Goal: Information Seeking & Learning: Learn about a topic

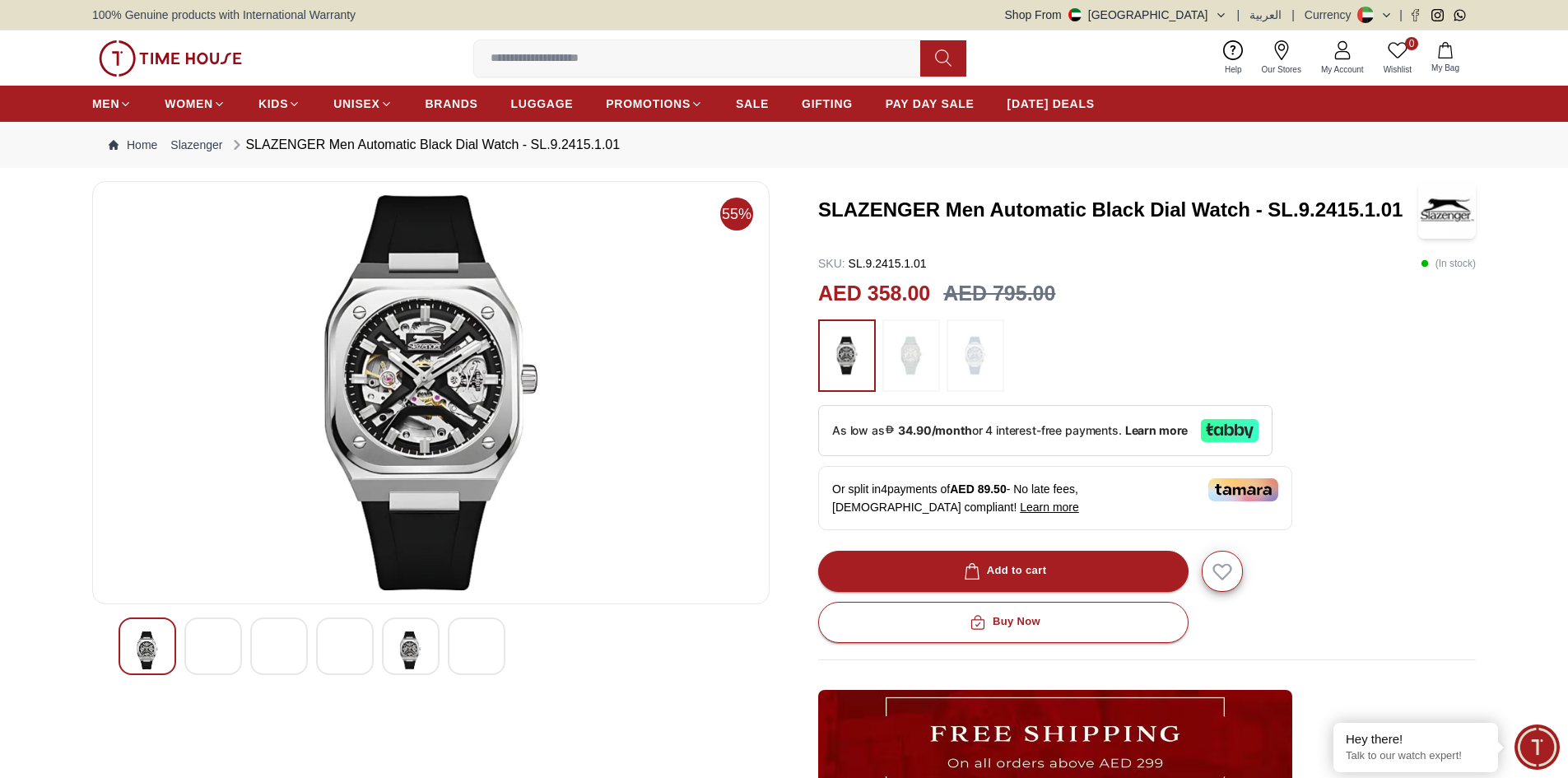
click at [190, 662] on div at bounding box center [213, 646] width 57 height 57
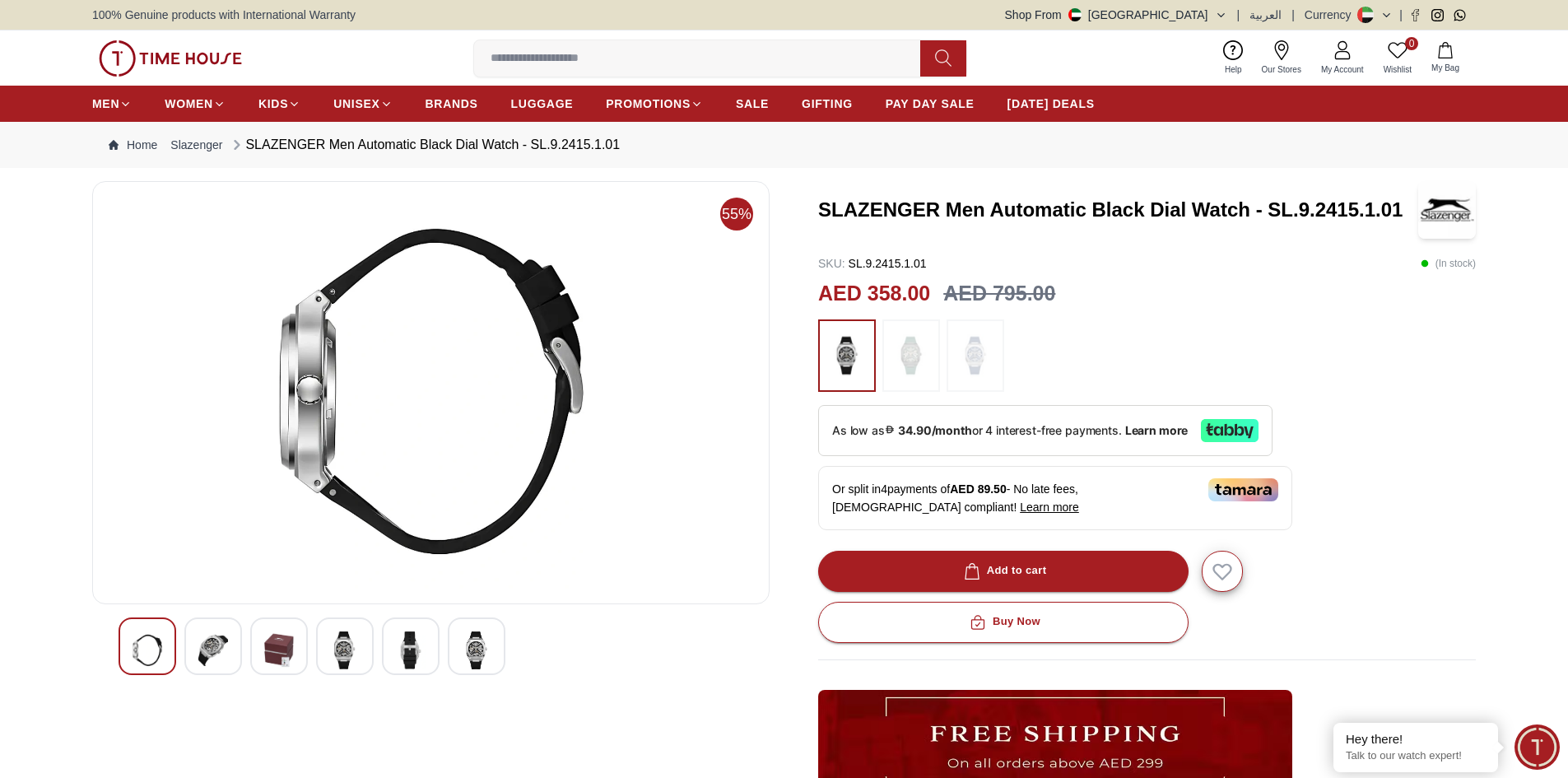
click at [273, 657] on img at bounding box center [279, 651] width 30 height 38
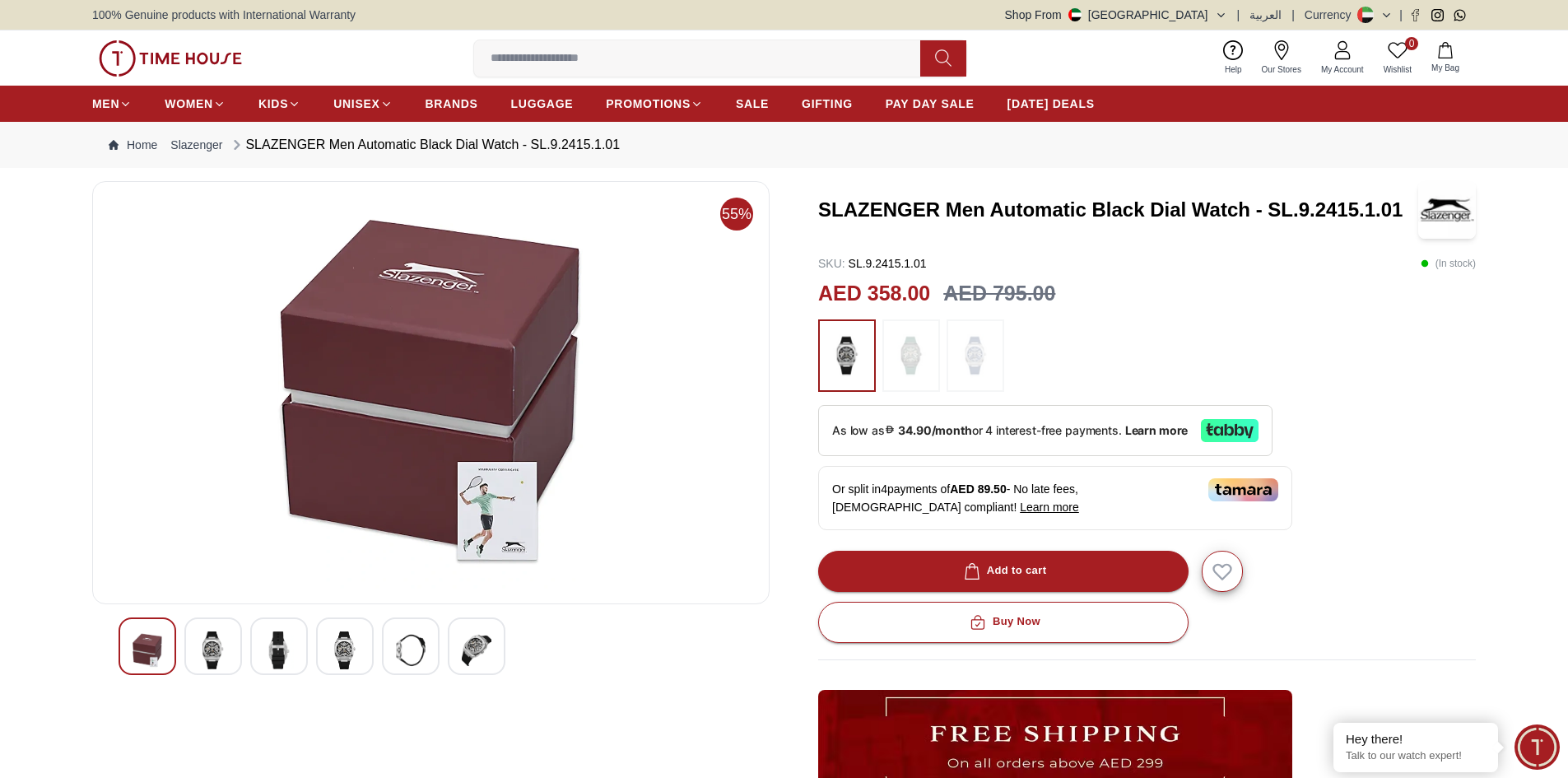
click at [330, 653] on img at bounding box center [345, 651] width 30 height 38
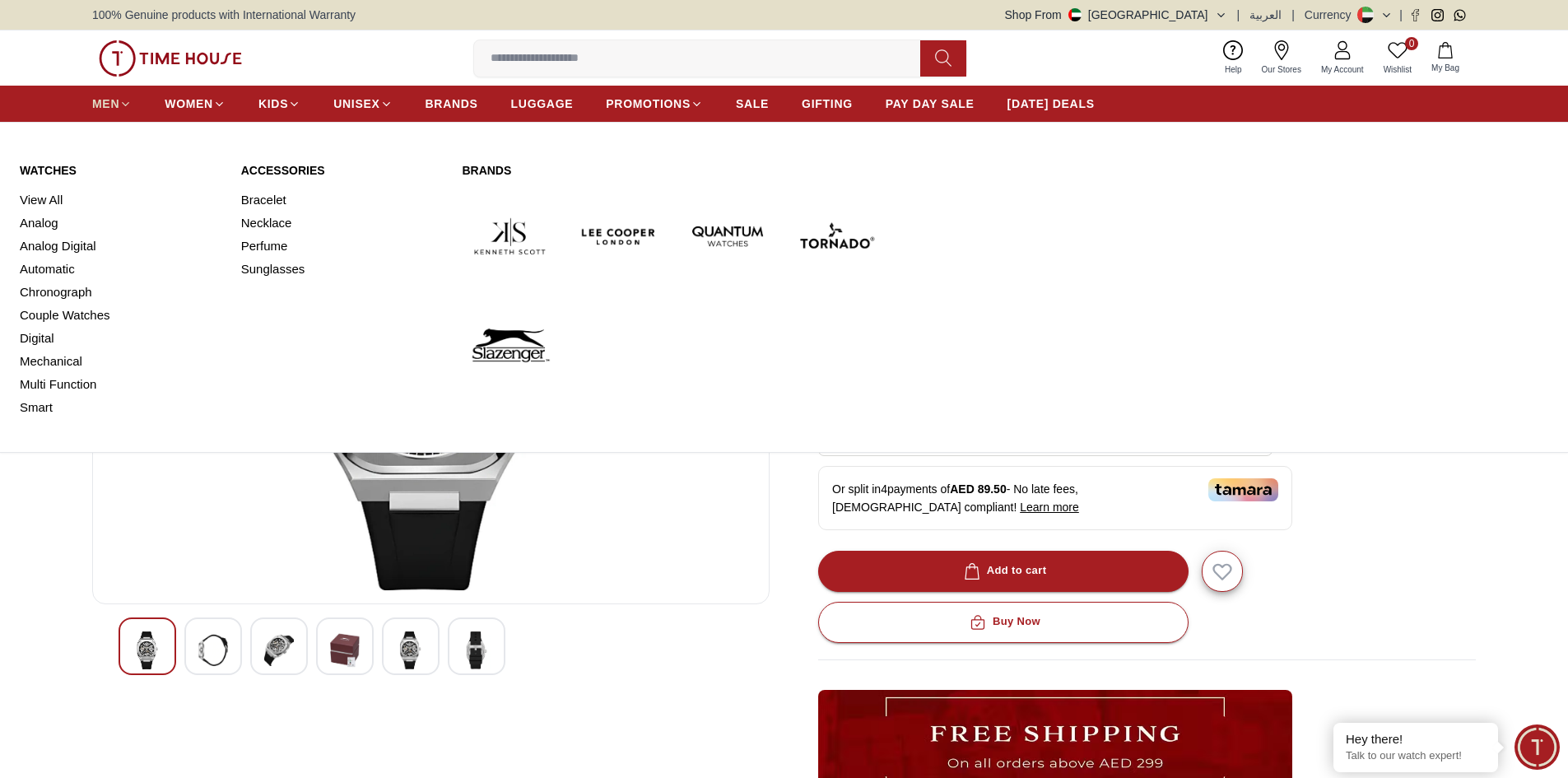
click at [105, 99] on span "MEN" at bounding box center [106, 104] width 27 height 16
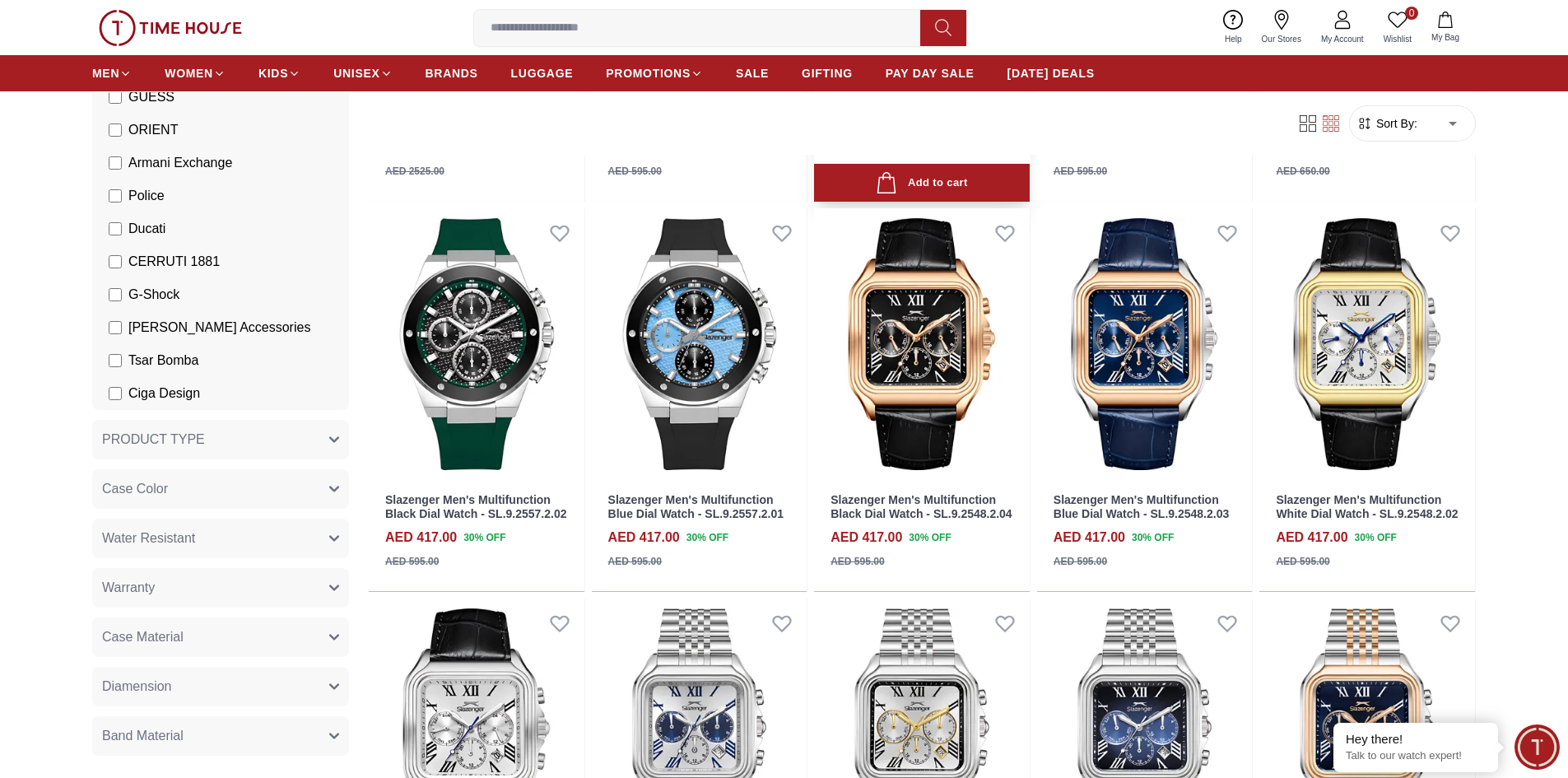
scroll to position [742, 0]
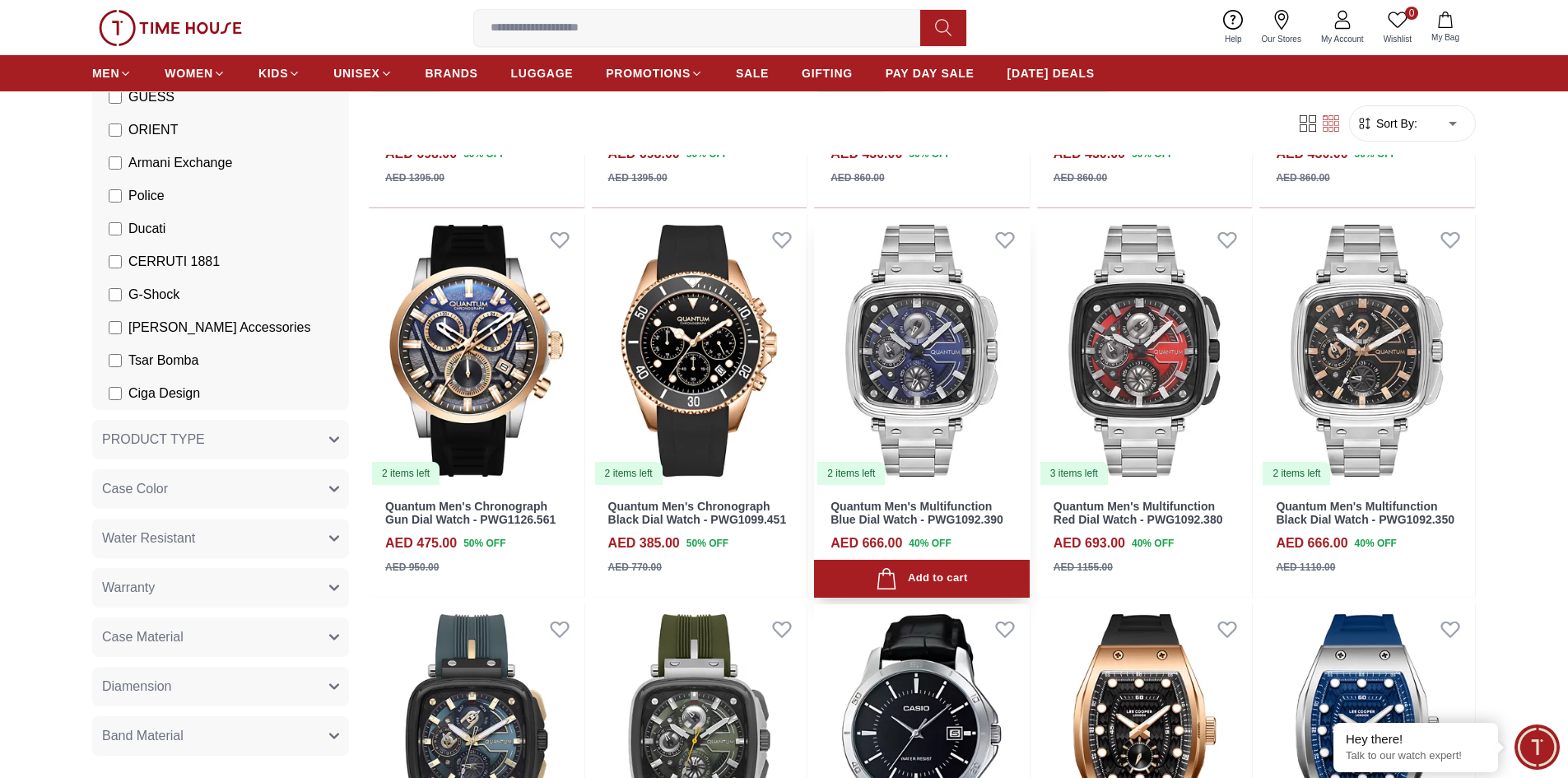
scroll to position [2471, 0]
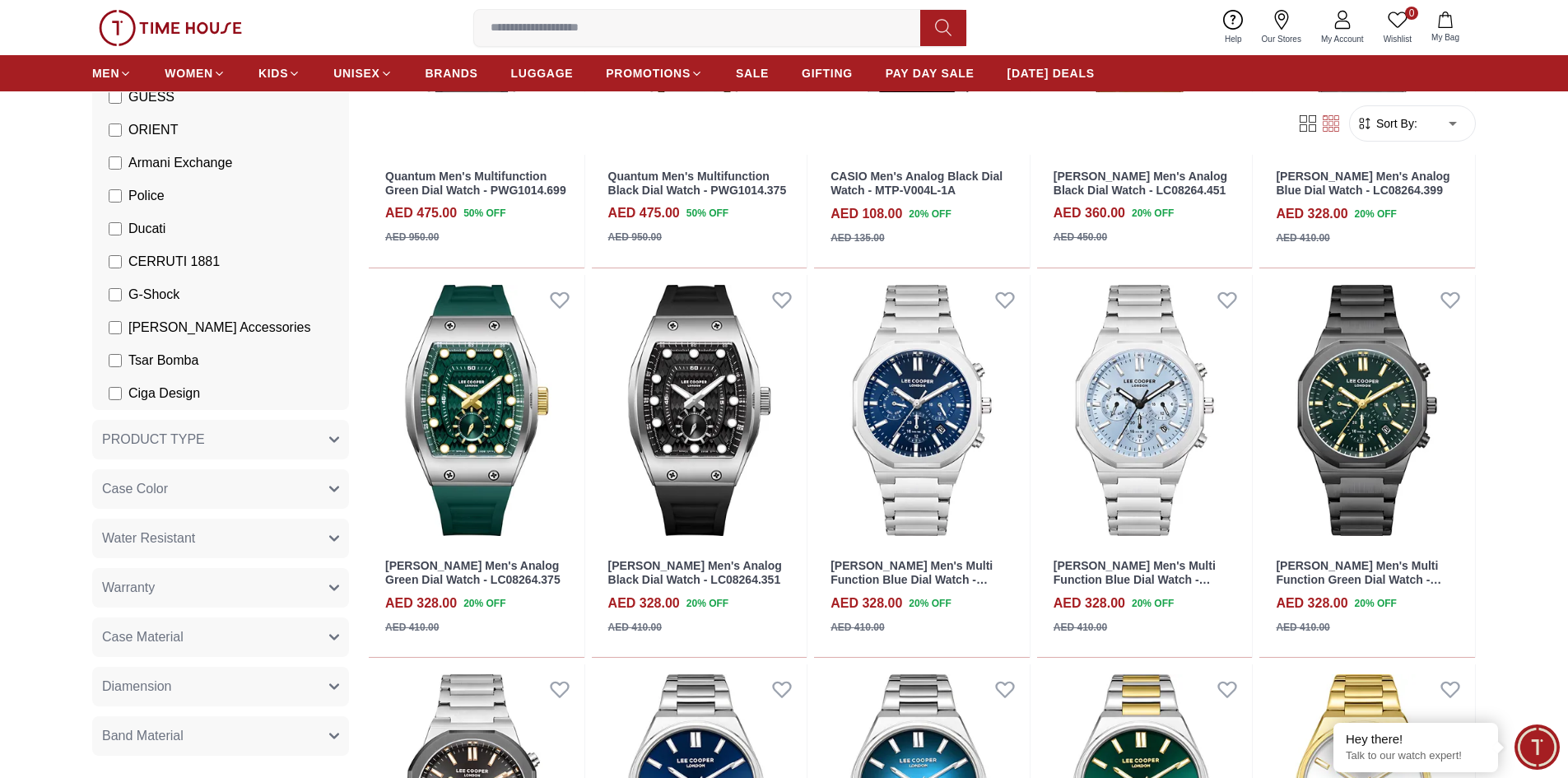
scroll to position [3130, 0]
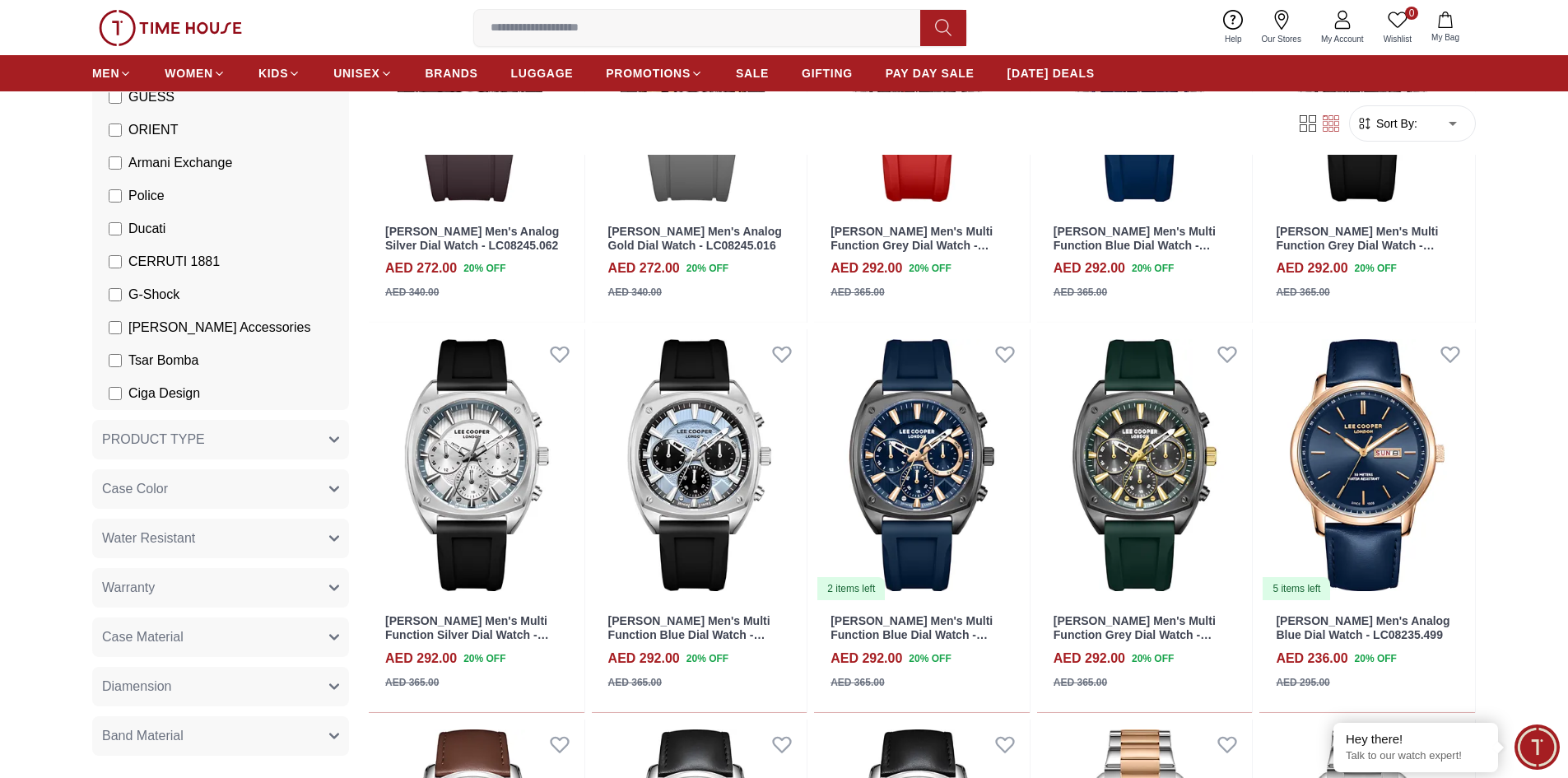
scroll to position [5436, 0]
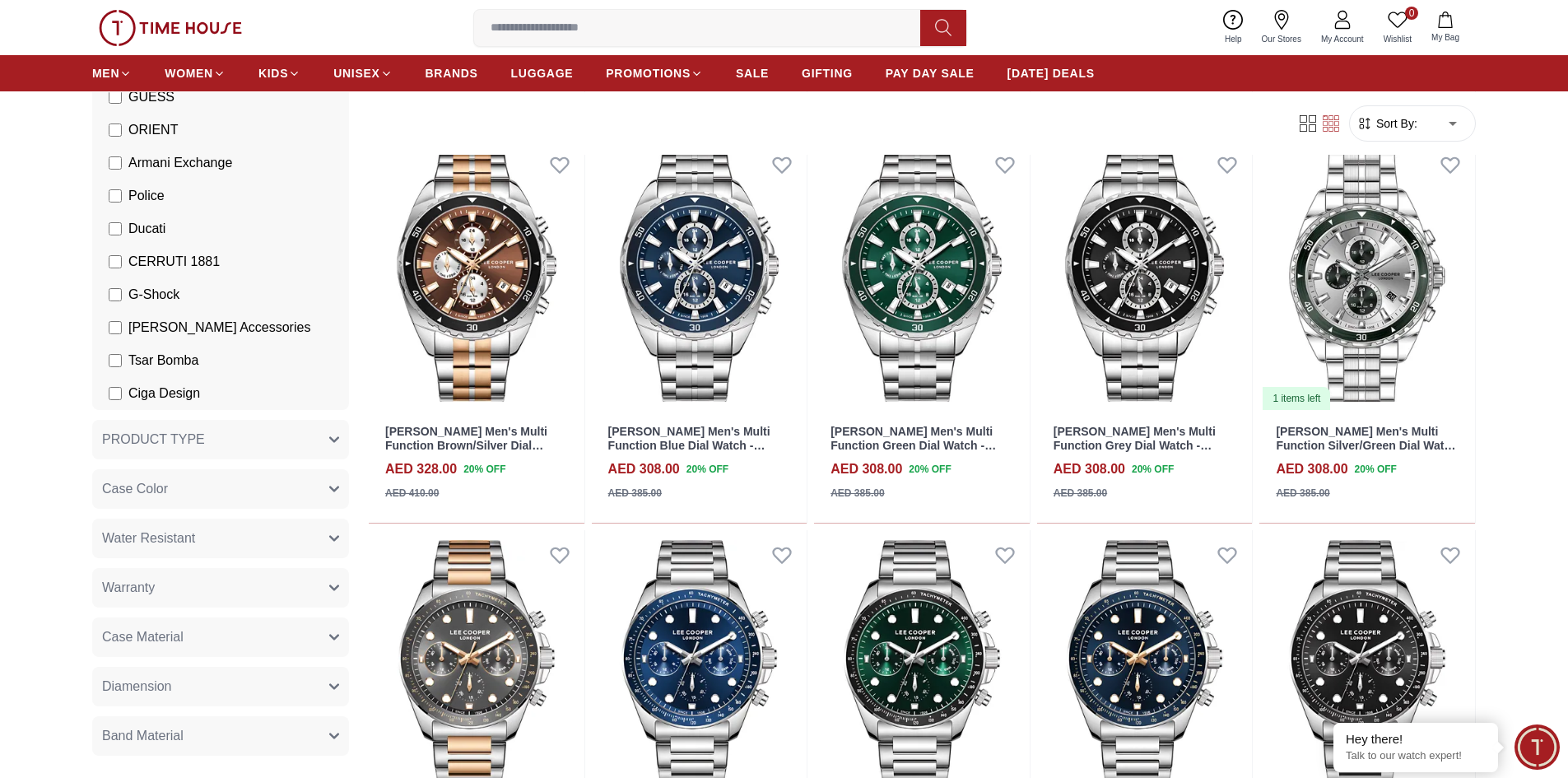
scroll to position [6836, 0]
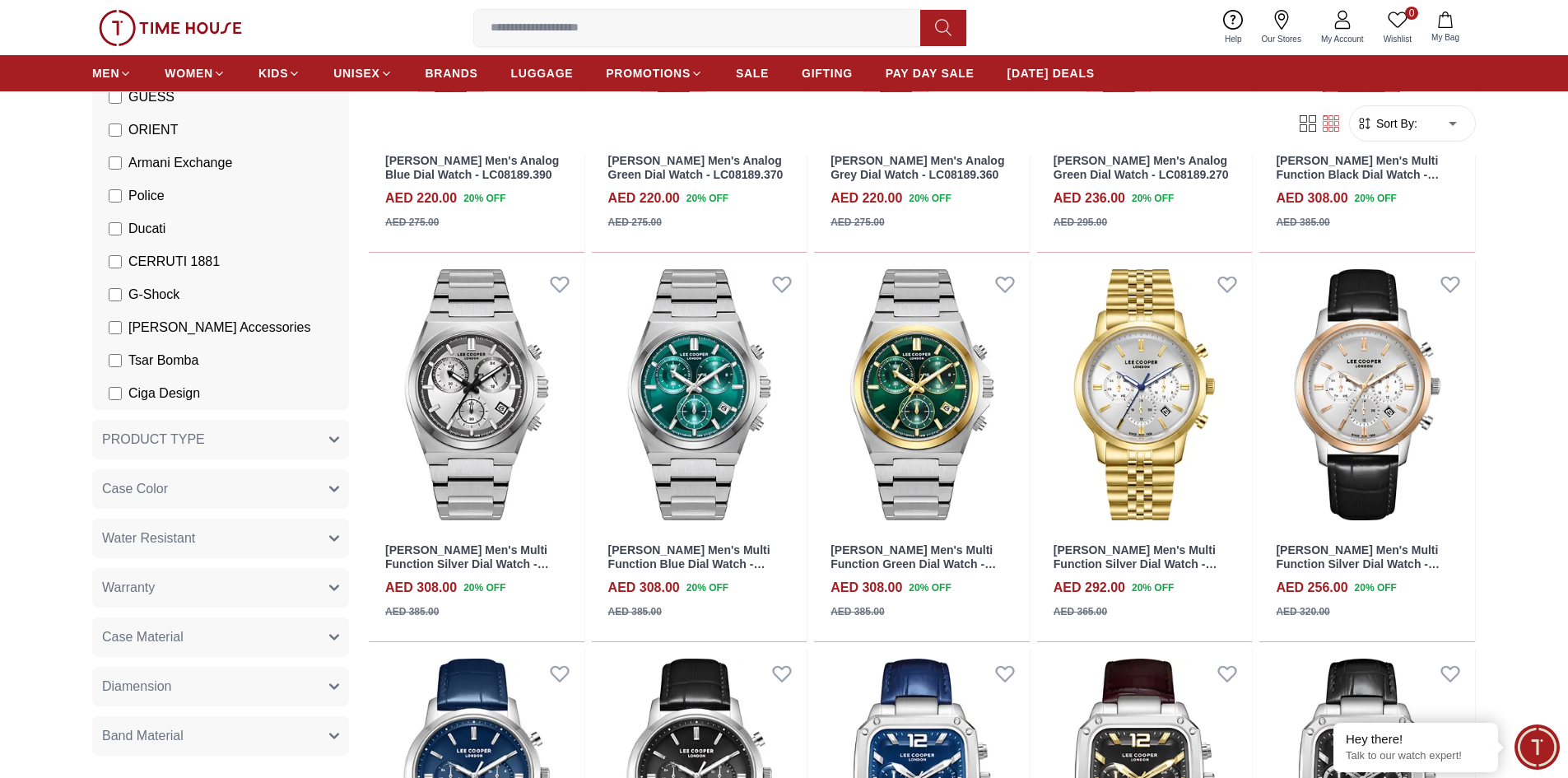
scroll to position [8649, 0]
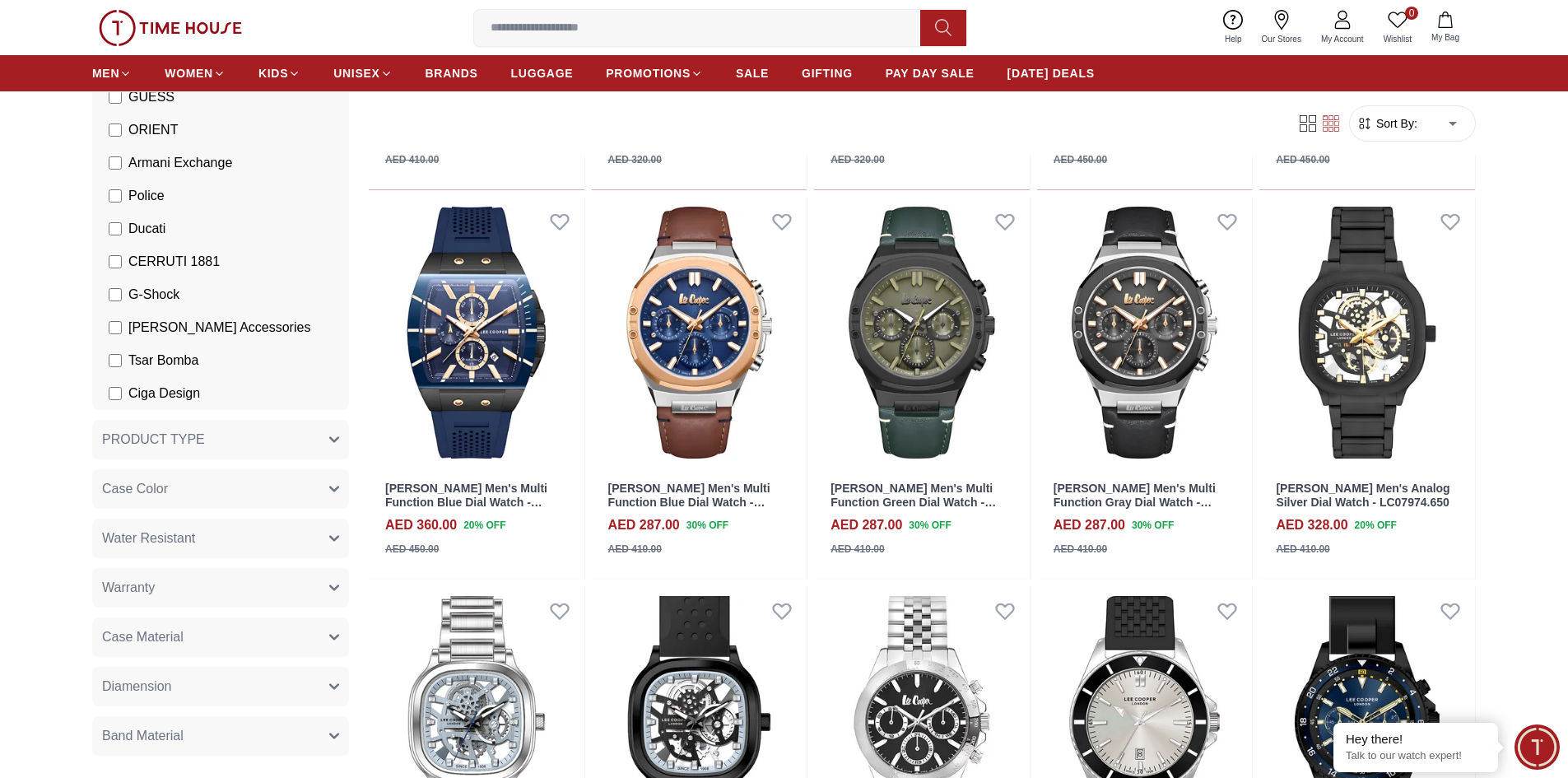
scroll to position [10214, 0]
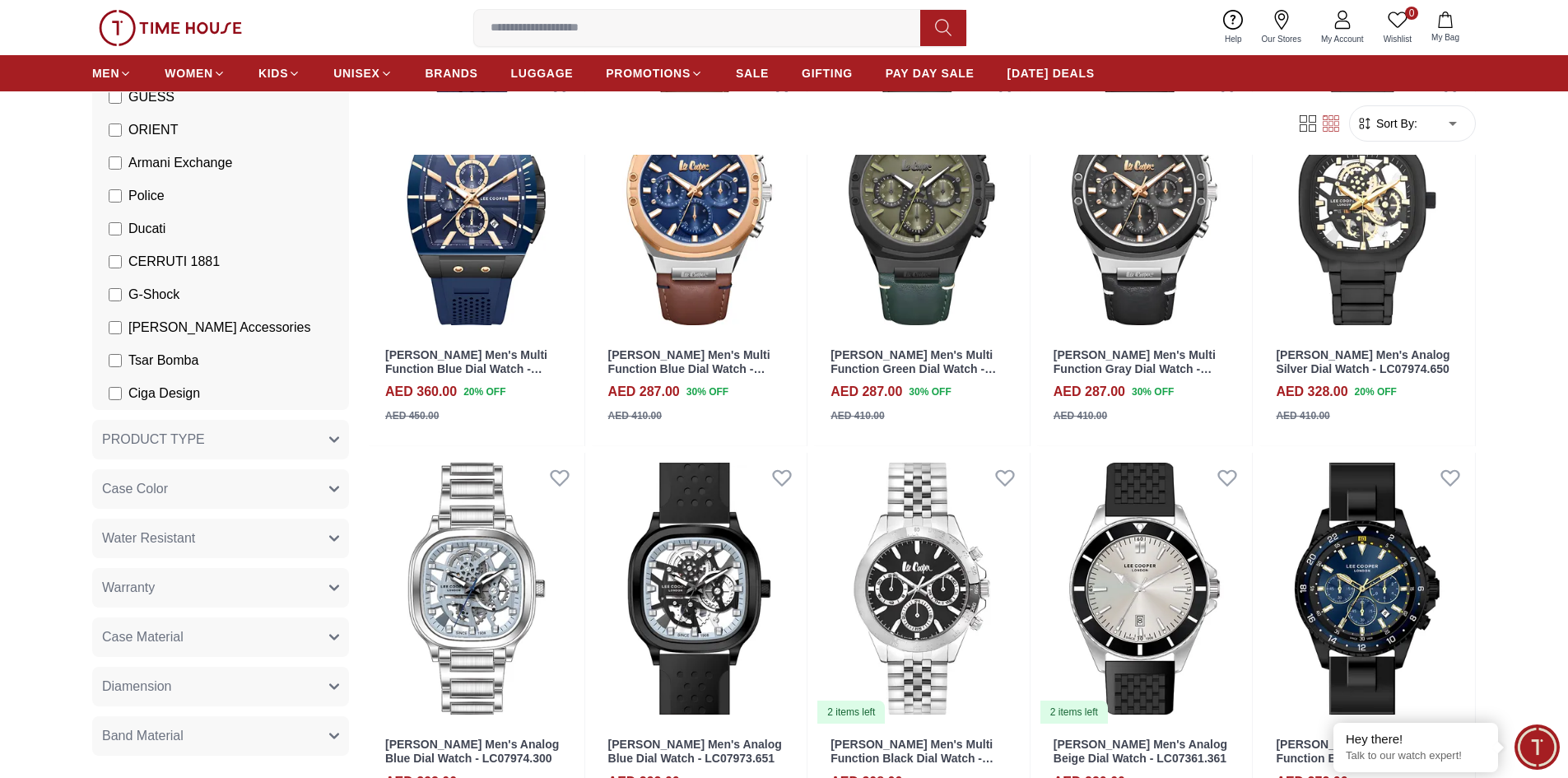
scroll to position [10873, 0]
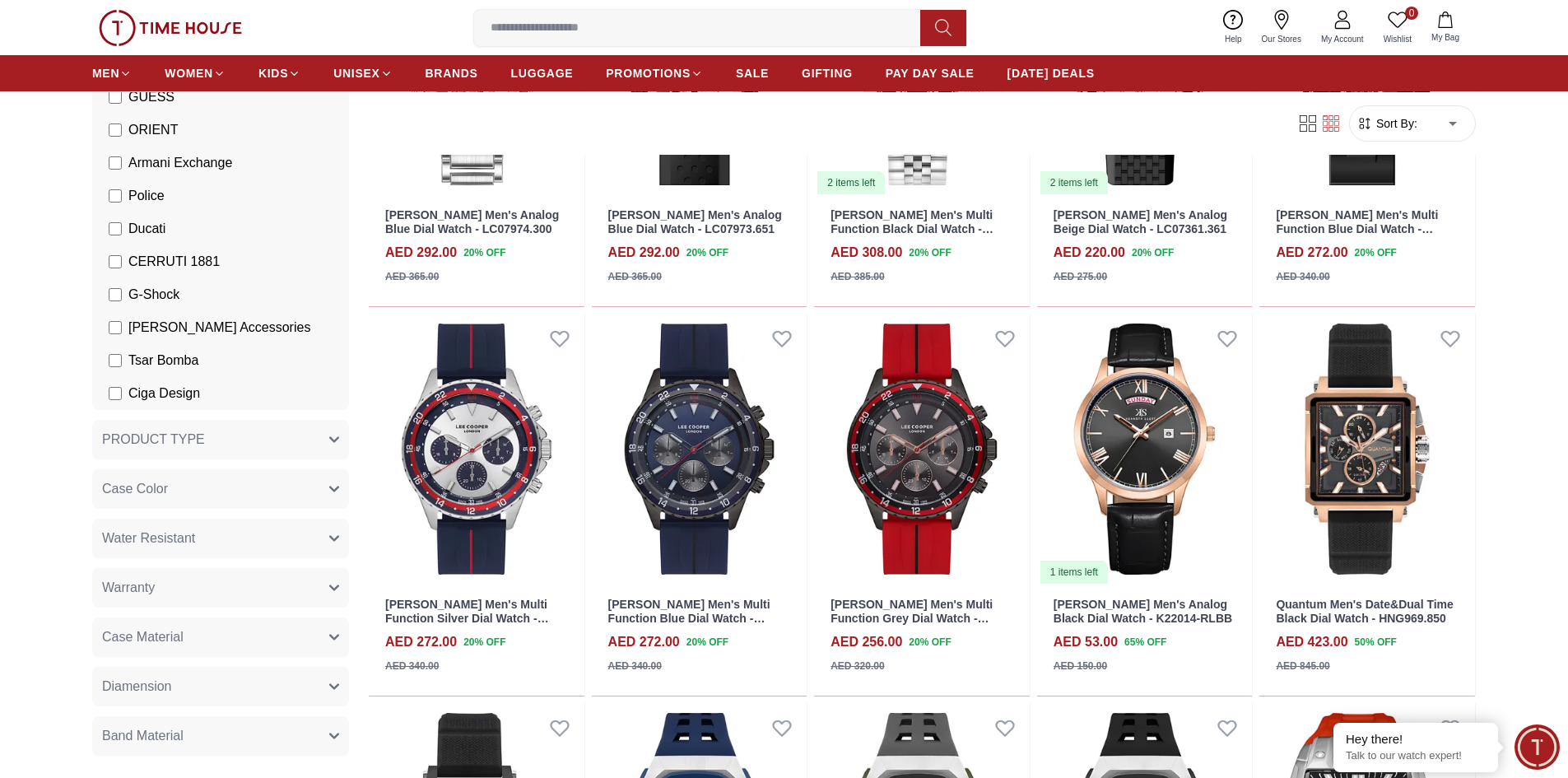
scroll to position [709, 0]
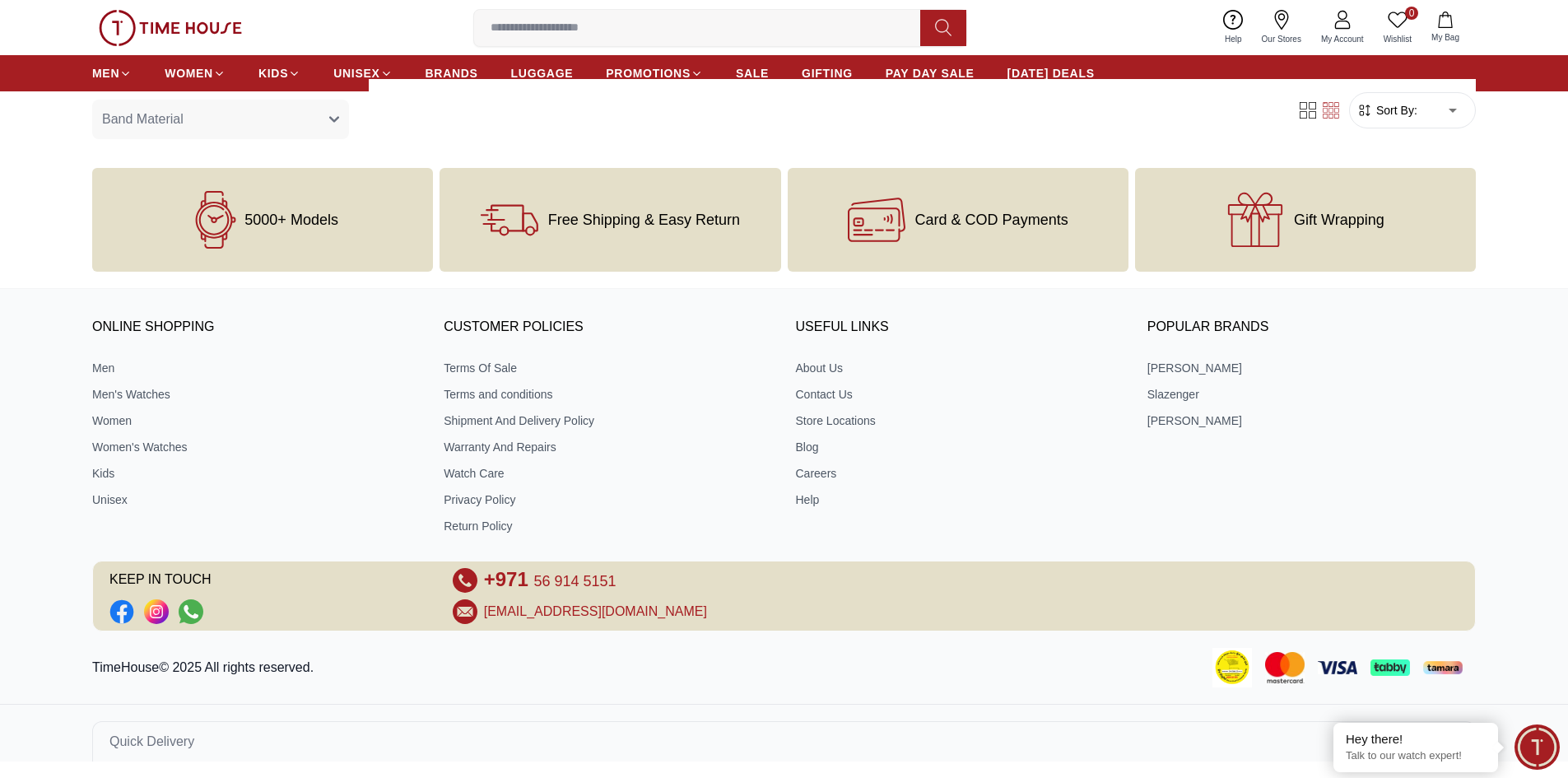
click at [116, 293] on body "100% Genuine products with International Warranty Shop From UAE | العربية | Cur…" at bounding box center [784, 26] width 1568 height 1471
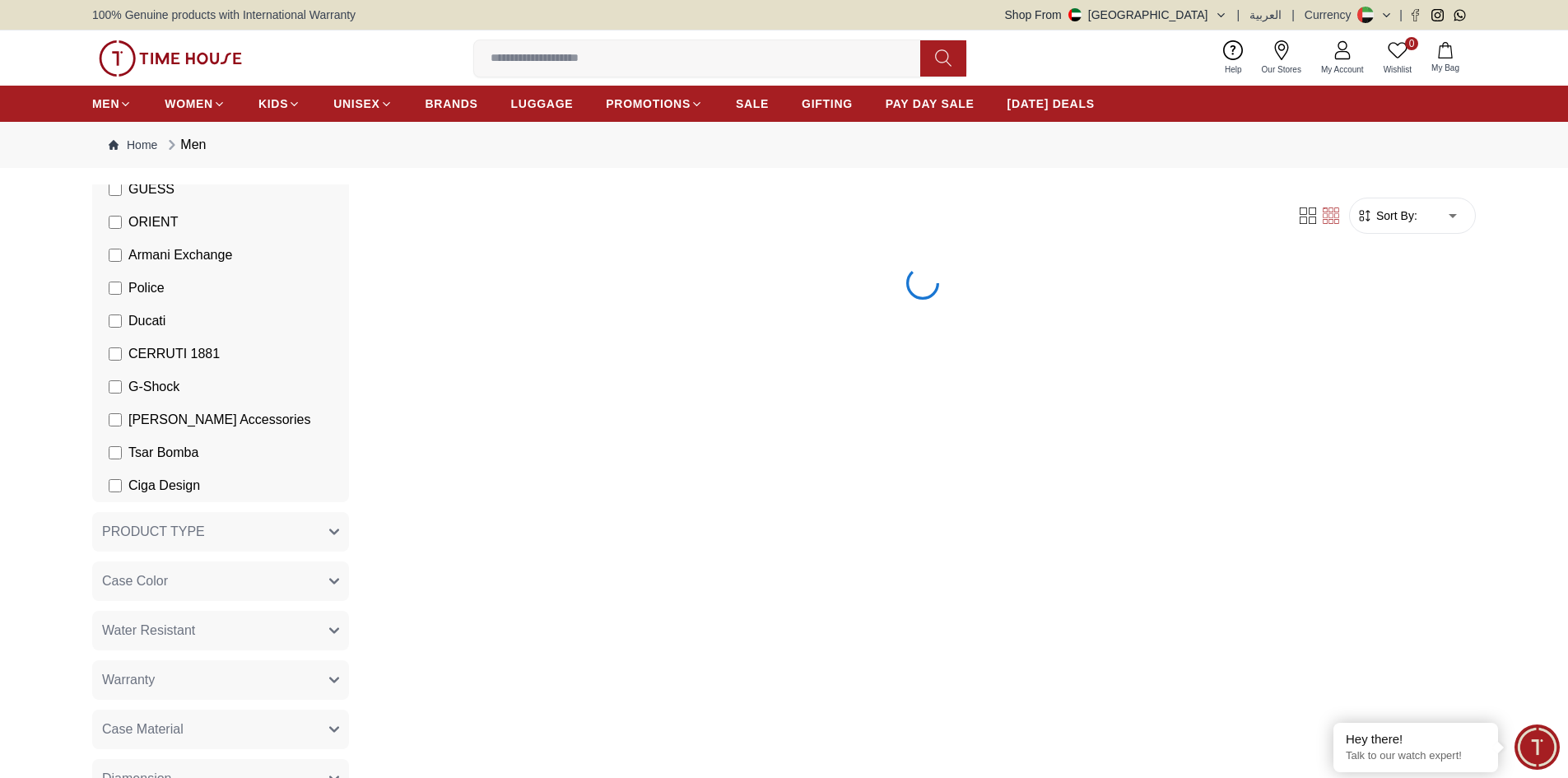
scroll to position [412, 0]
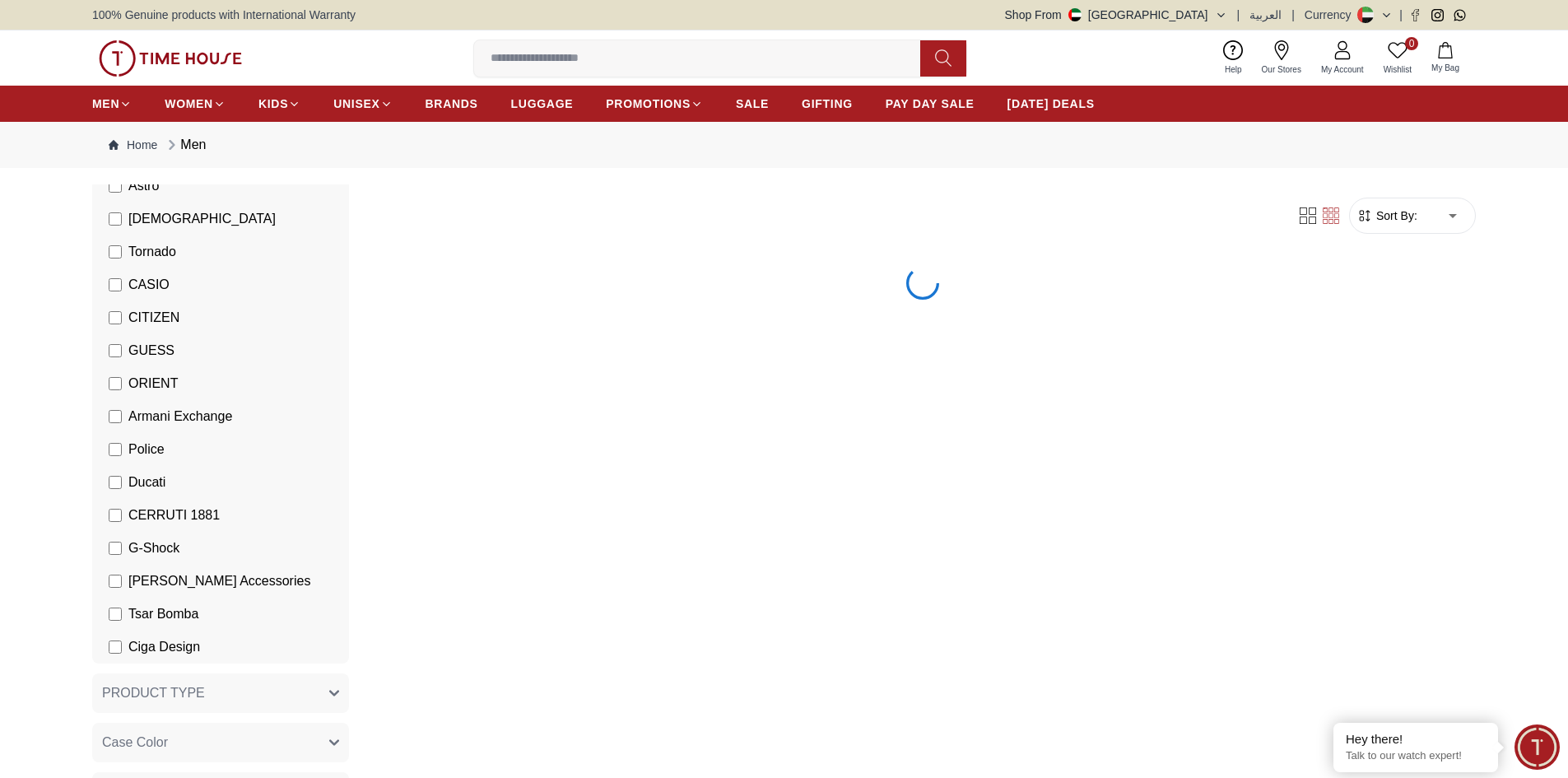
scroll to position [248, 0]
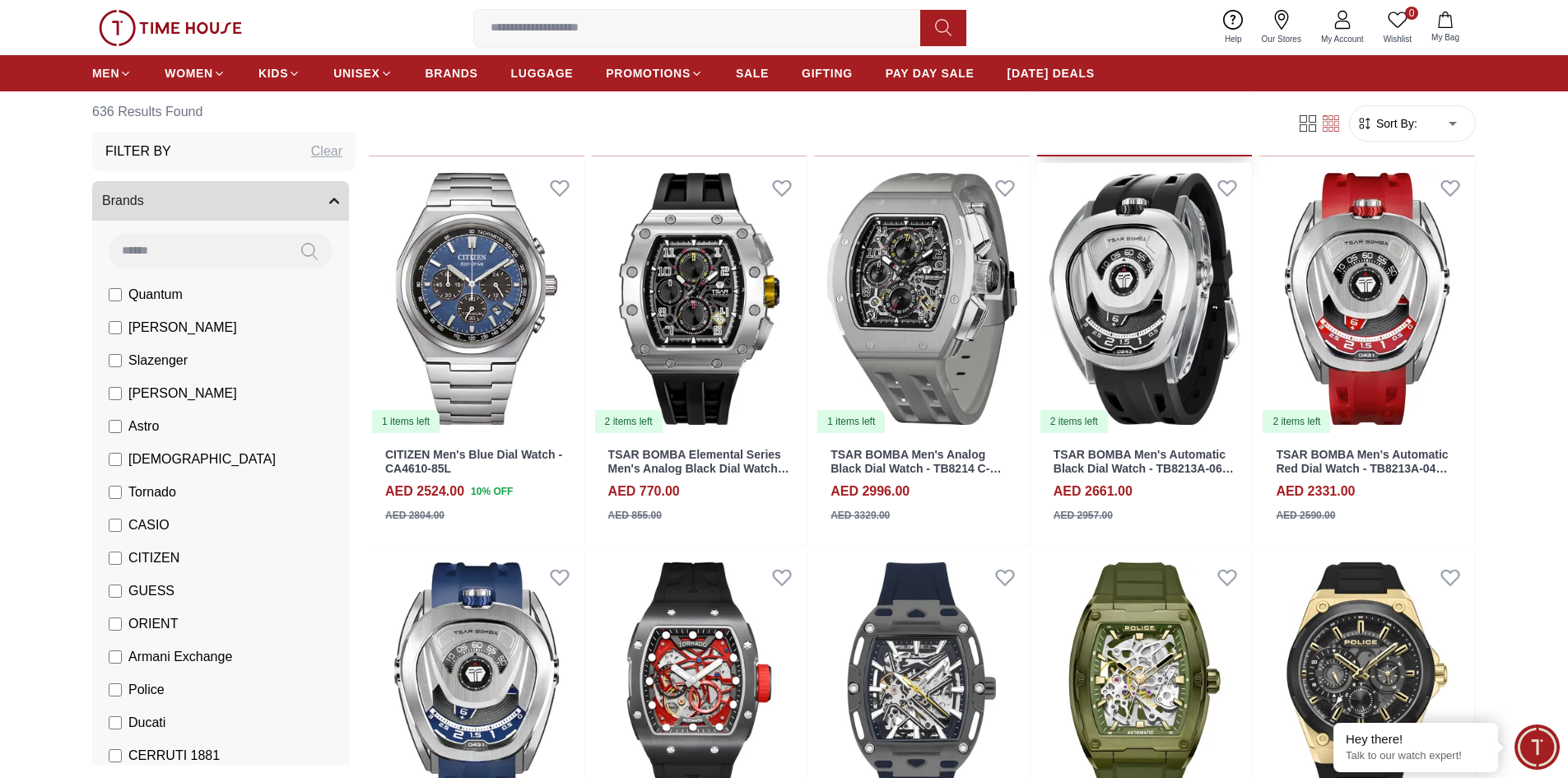
scroll to position [4023, 0]
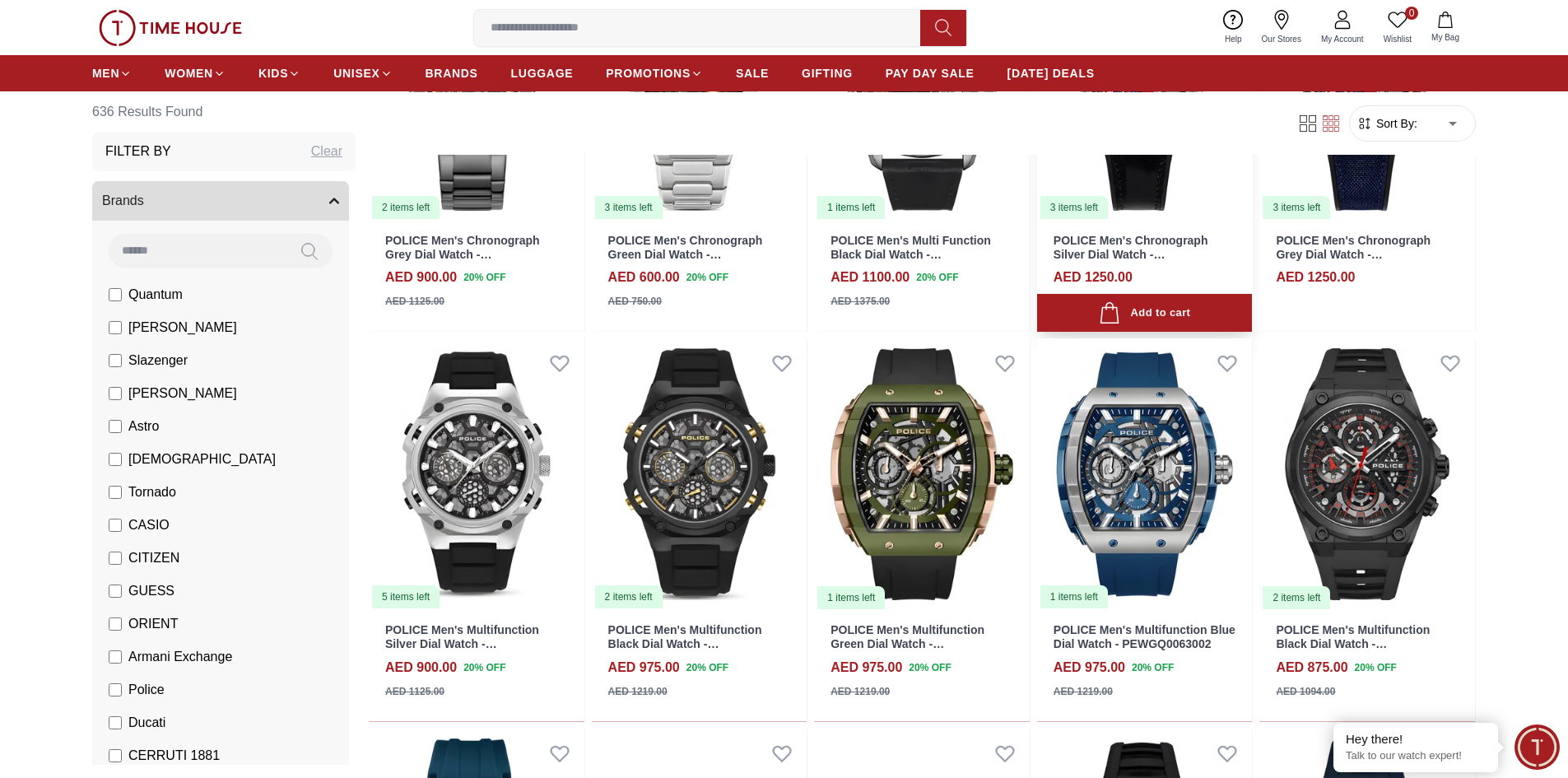
scroll to position [5506, 0]
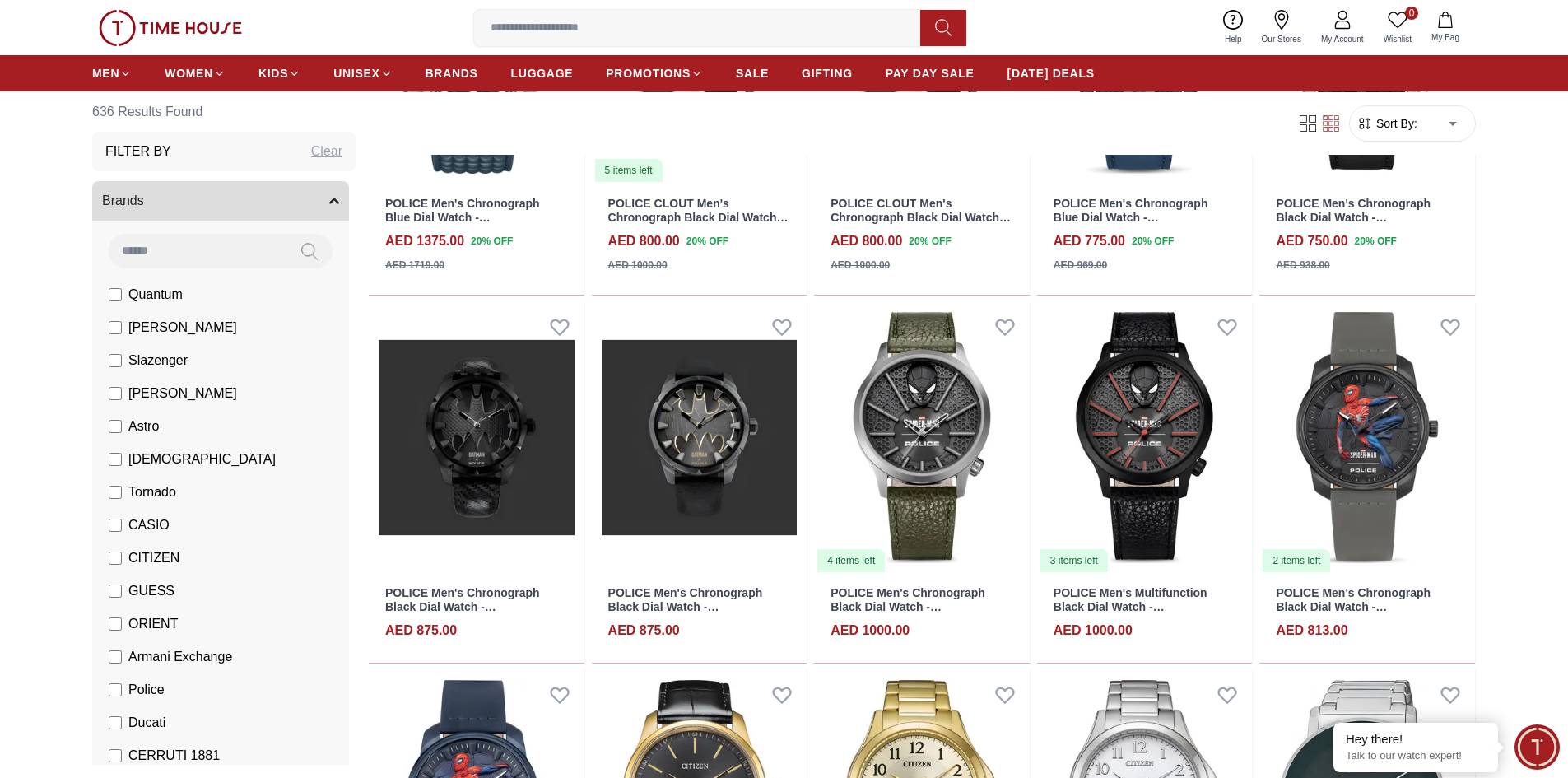
scroll to position [6988, 0]
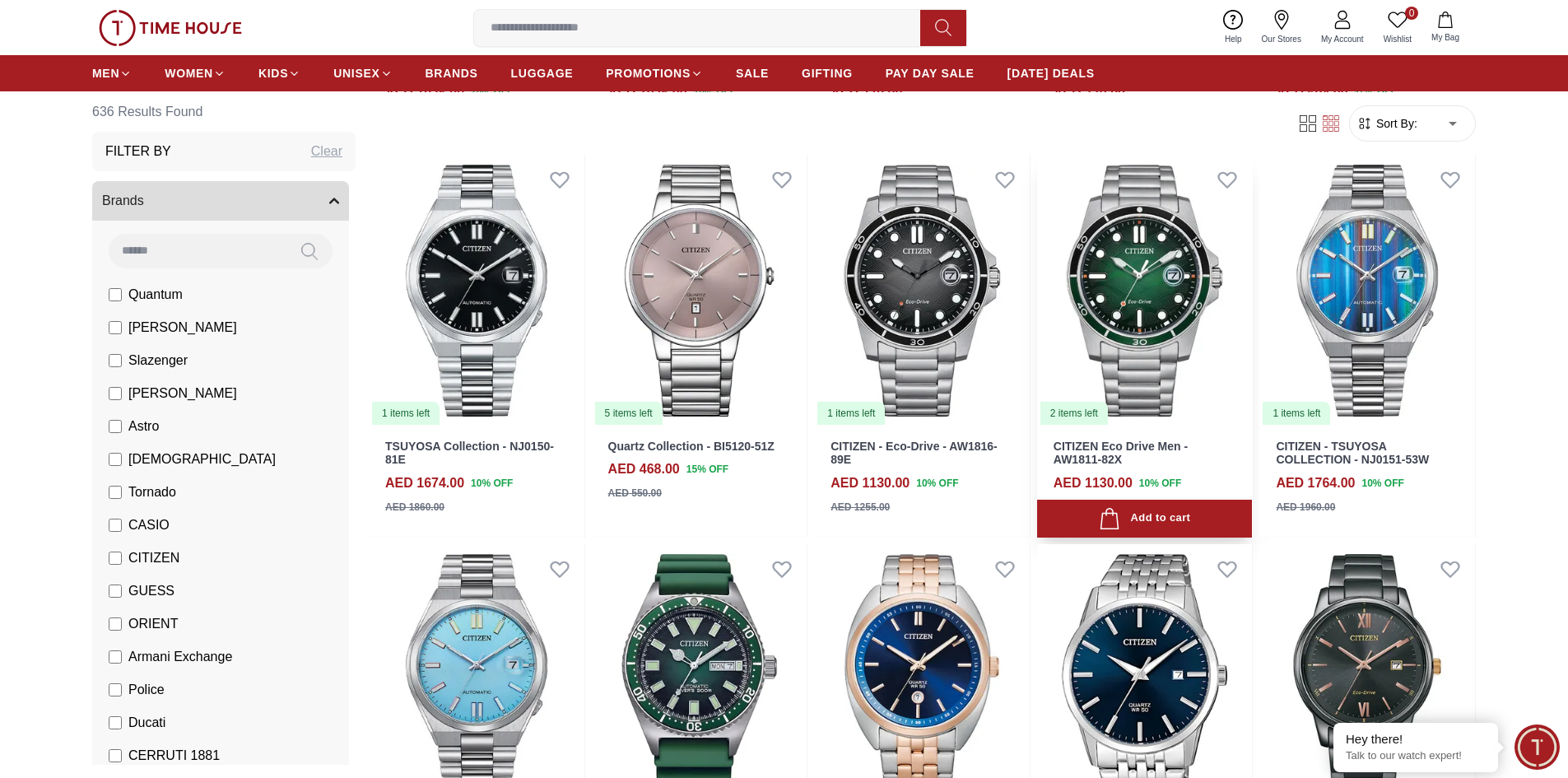
scroll to position [8965, 0]
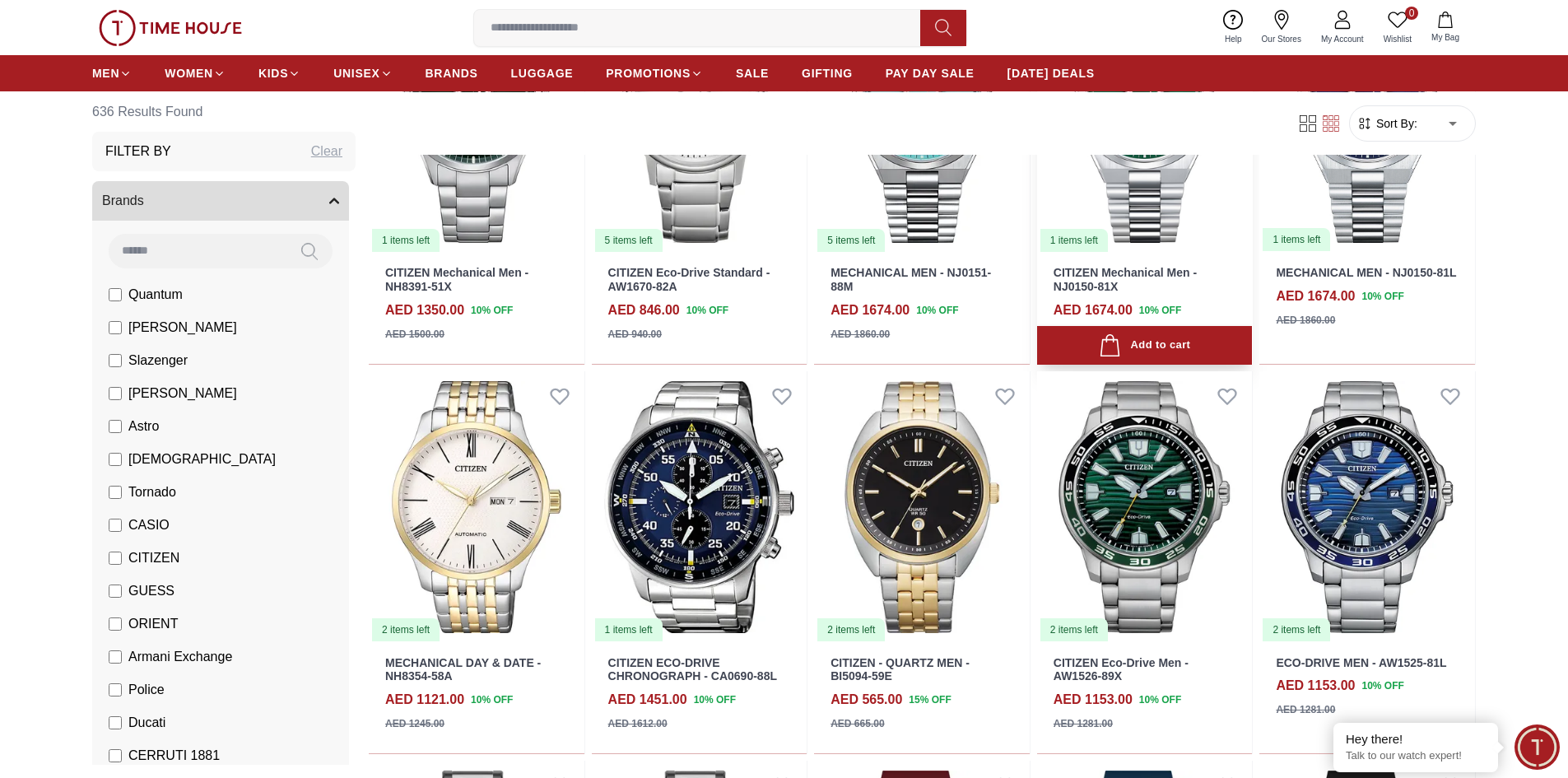
scroll to position [9542, 0]
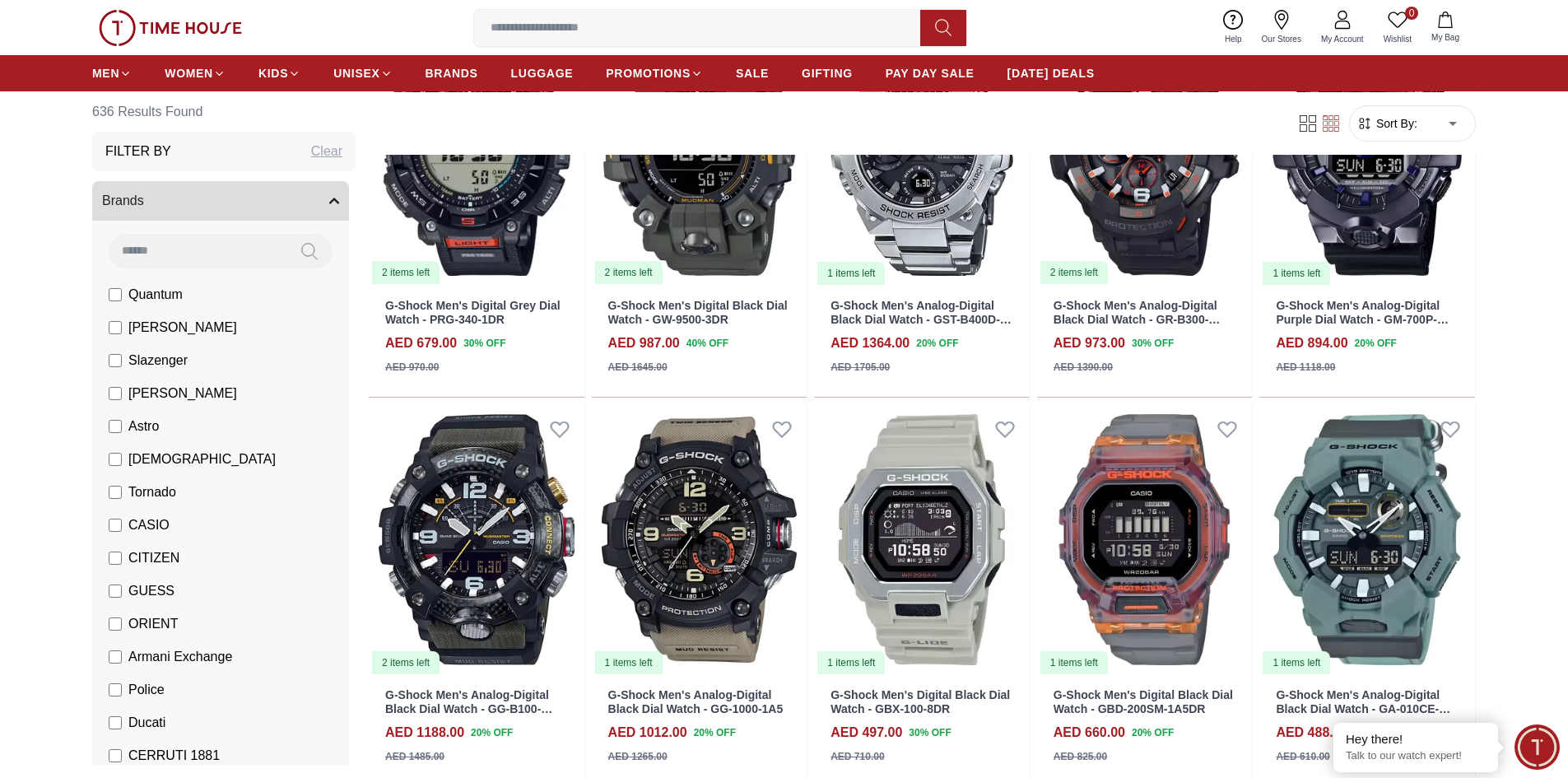
scroll to position [11848, 0]
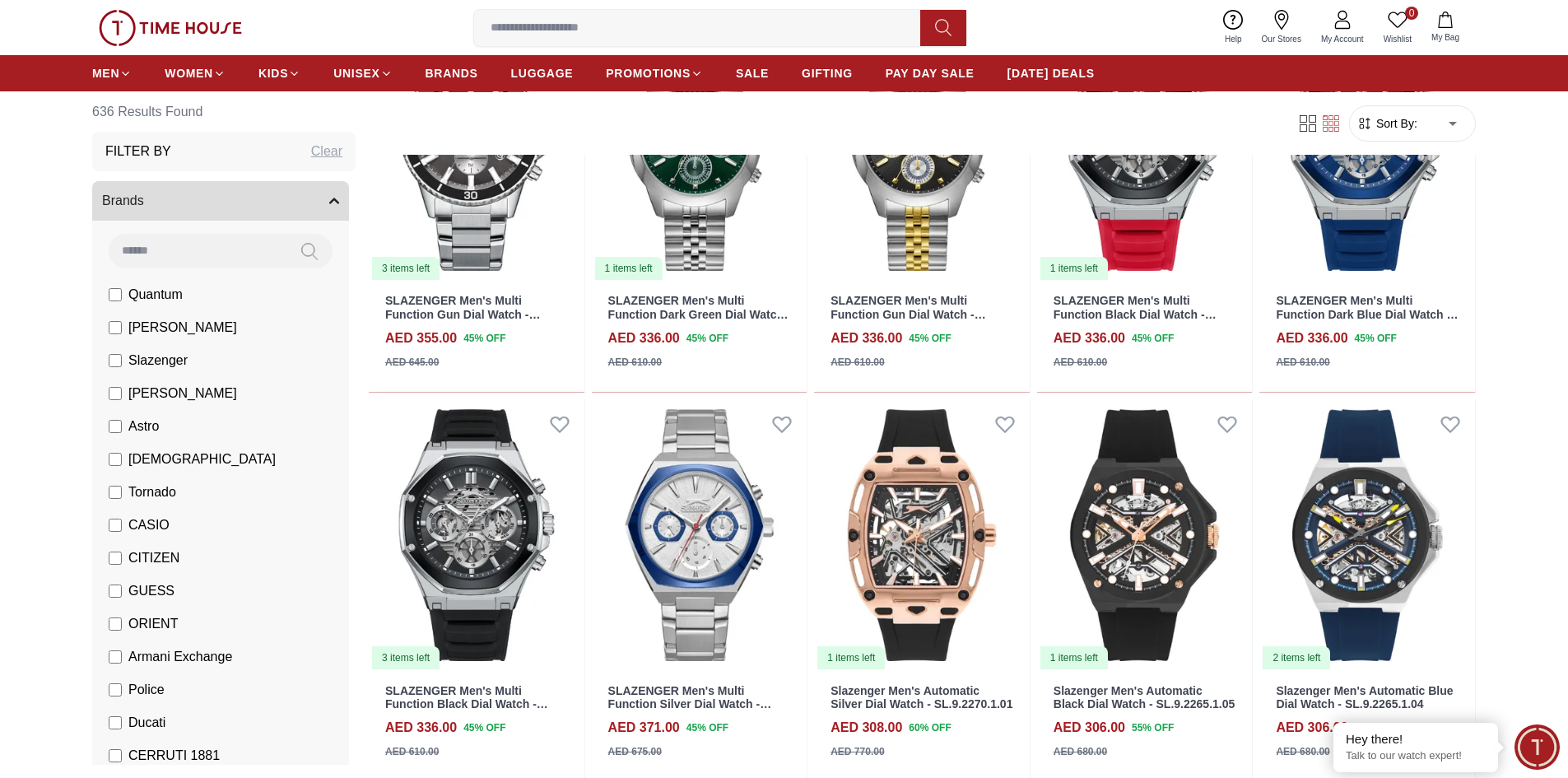
scroll to position [13495, 0]
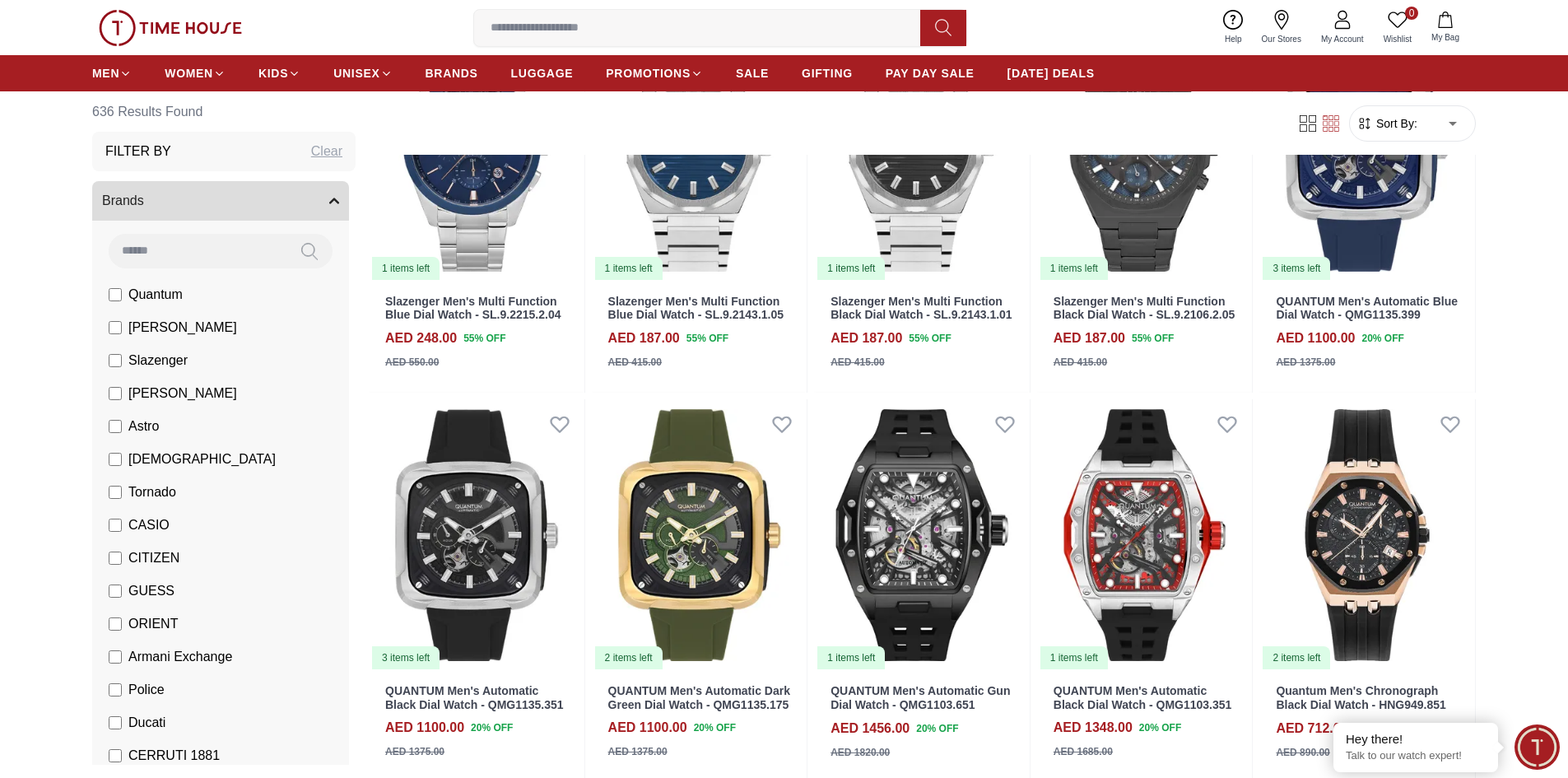
scroll to position [15060, 0]
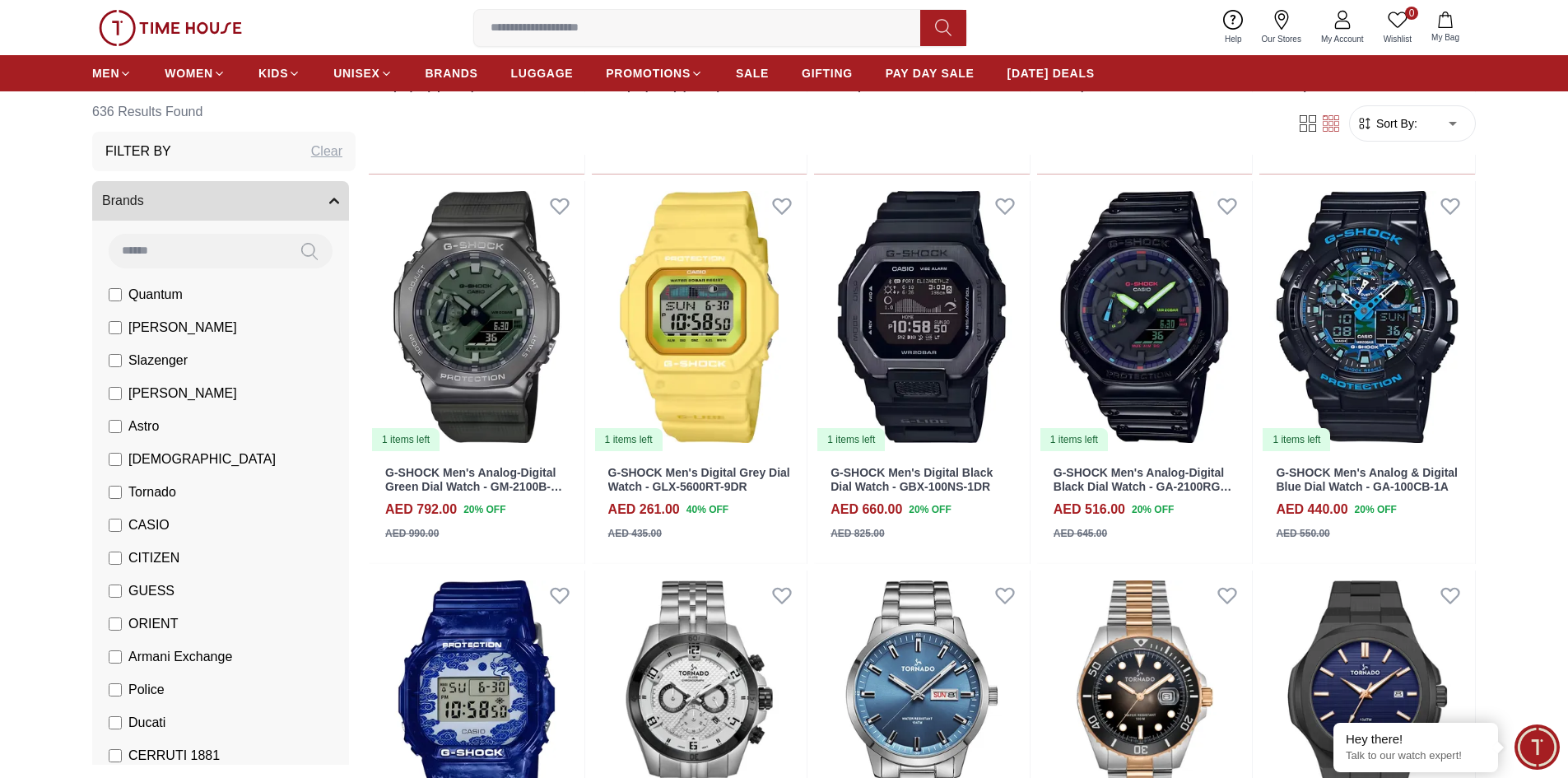
scroll to position [16955, 0]
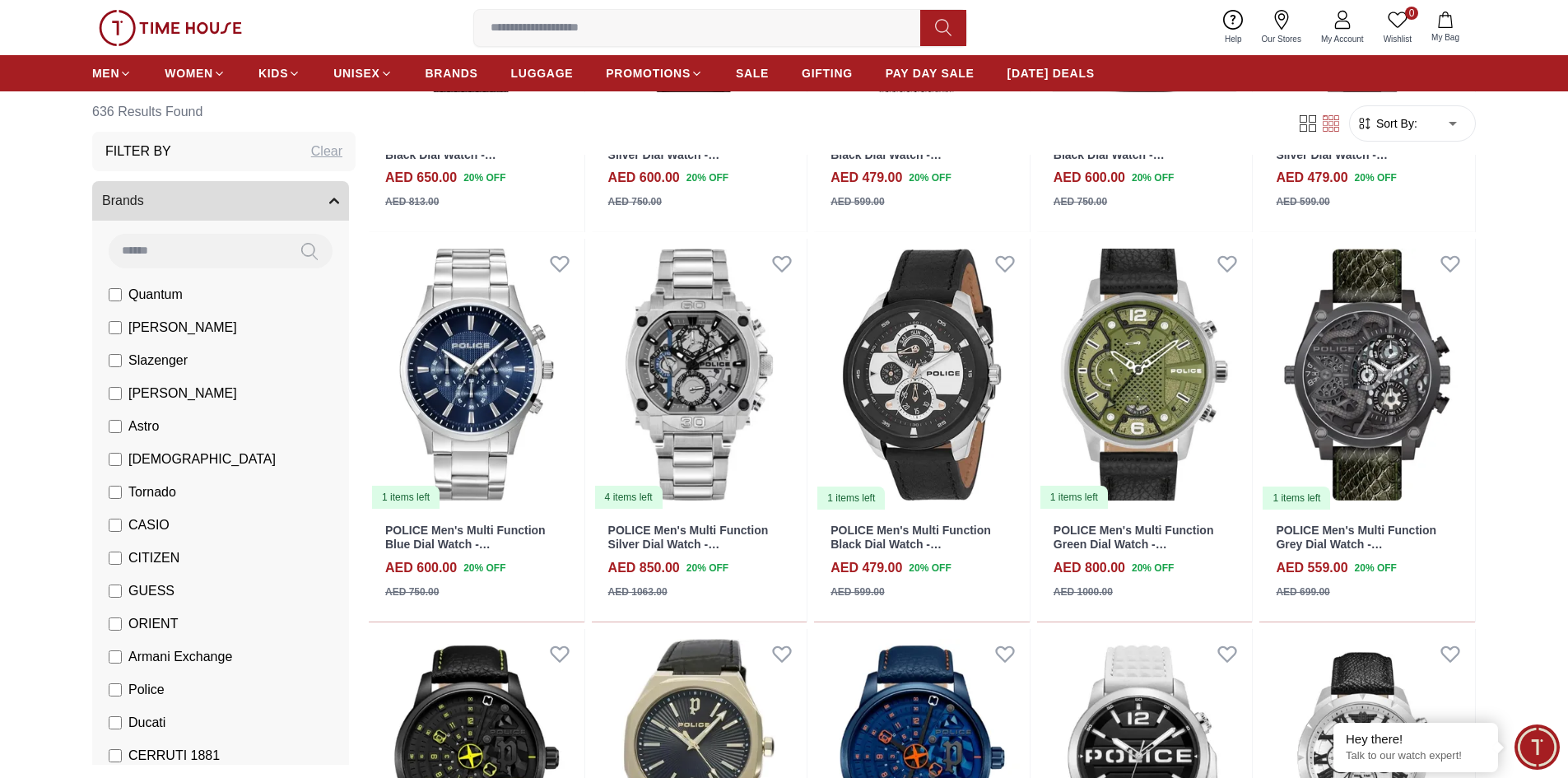
scroll to position [18106, 0]
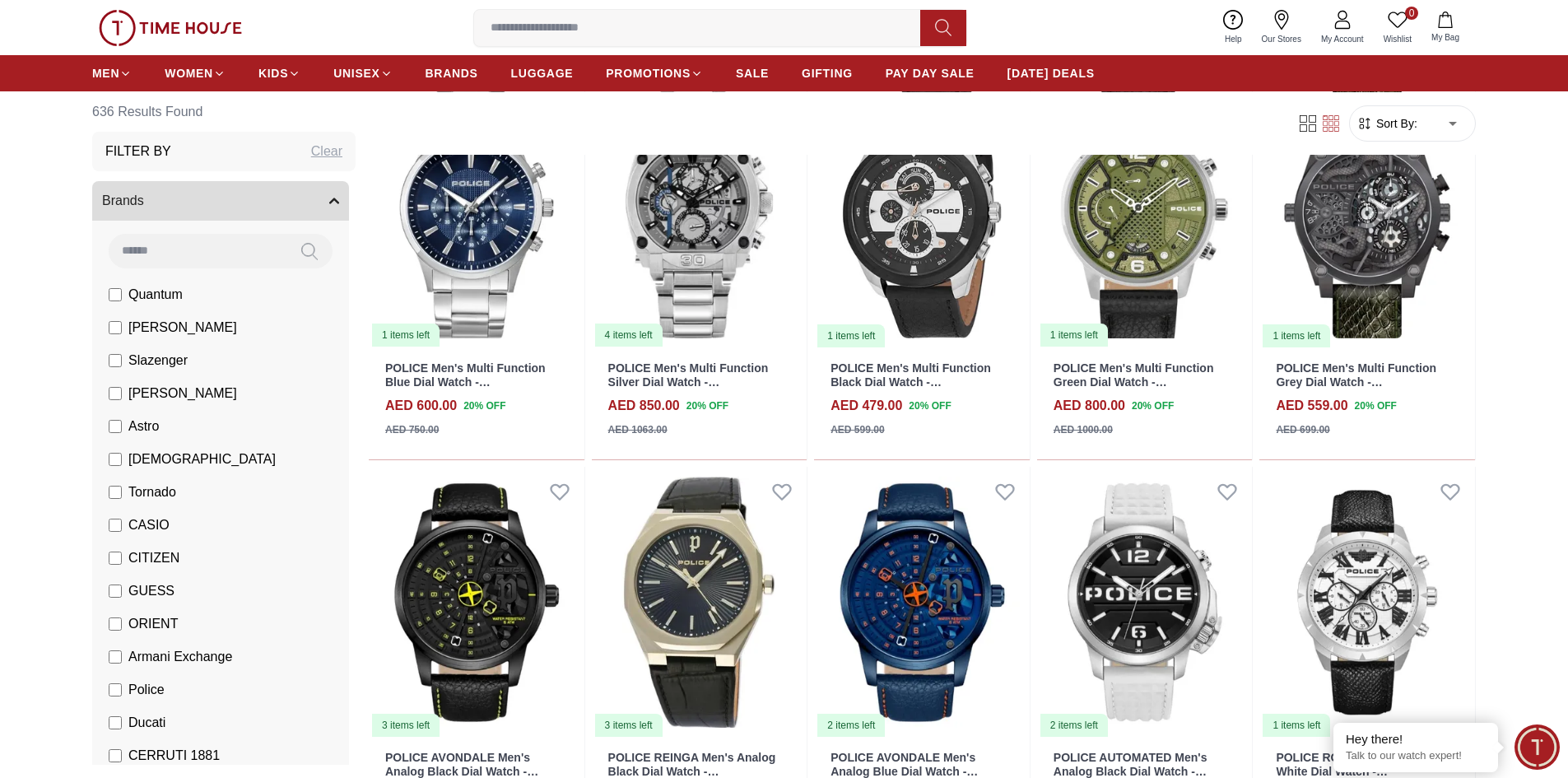
scroll to position [18603, 0]
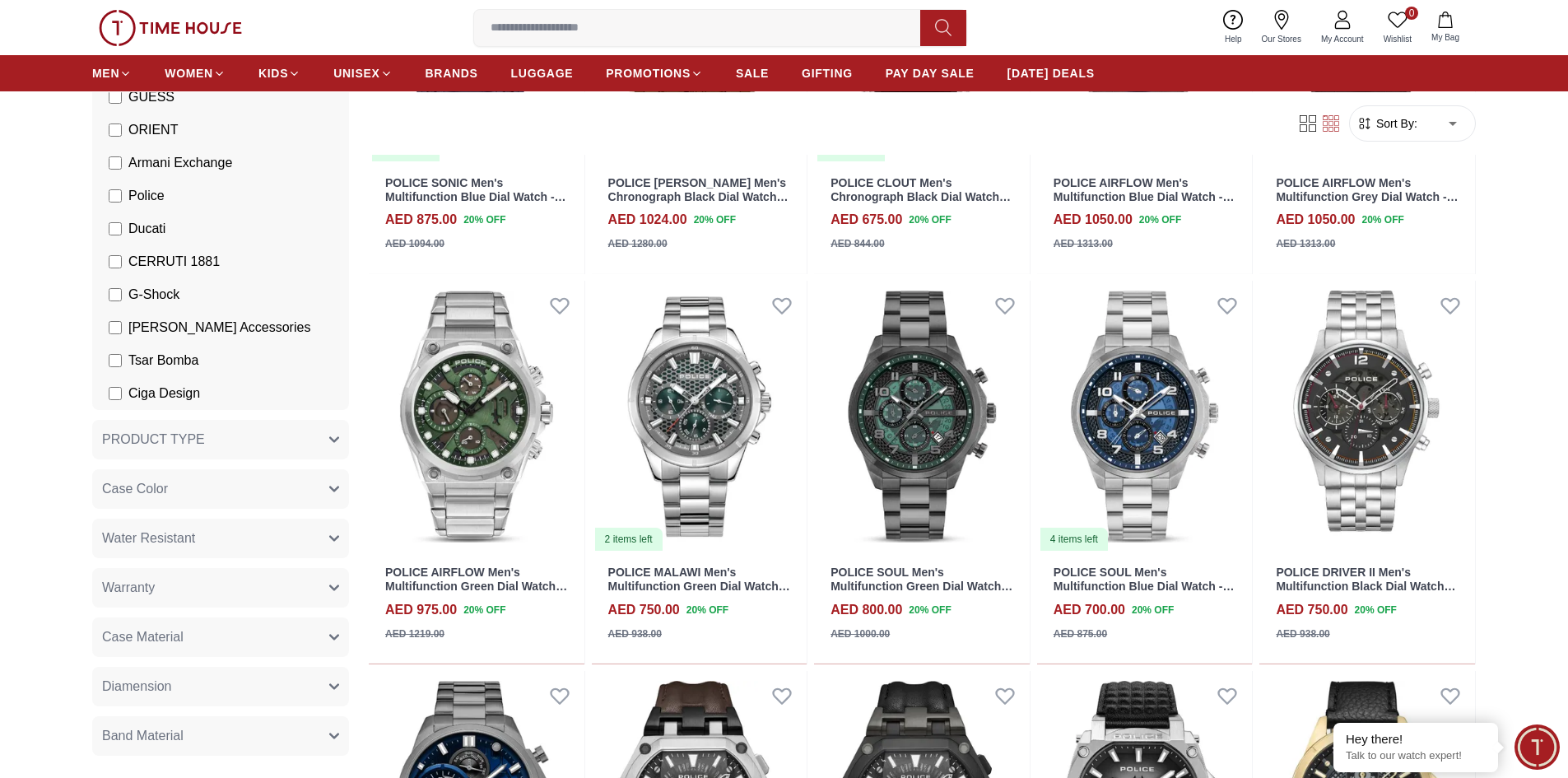
scroll to position [20909, 0]
